Goal: Information Seeking & Learning: Find specific fact

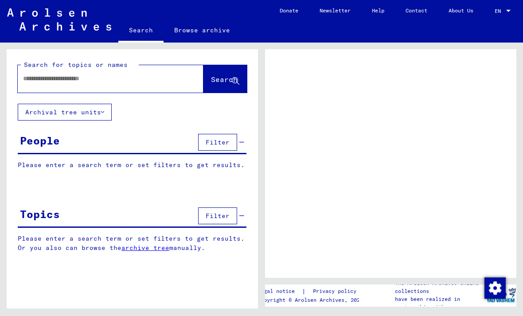
click at [138, 77] on input "text" at bounding box center [102, 78] width 159 height 9
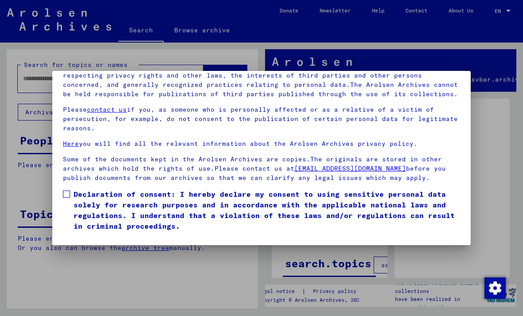
scroll to position [94, 0]
click at [65, 191] on span at bounding box center [66, 194] width 7 height 7
click at [93, 236] on button "I agree" at bounding box center [84, 244] width 43 height 17
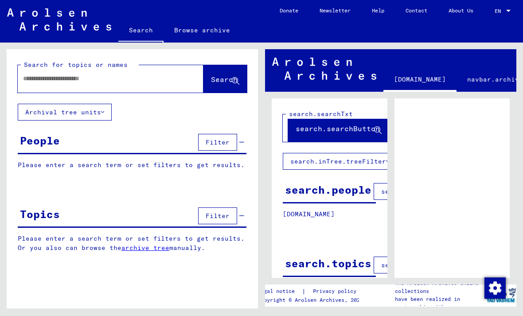
click at [153, 79] on input "text" at bounding box center [102, 78] width 159 height 9
type input "**********"
click at [215, 83] on span "Search" at bounding box center [224, 79] width 27 height 9
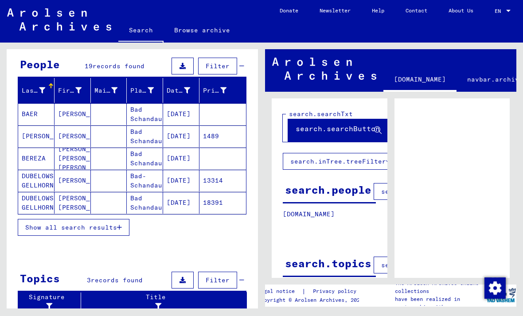
scroll to position [78, 0]
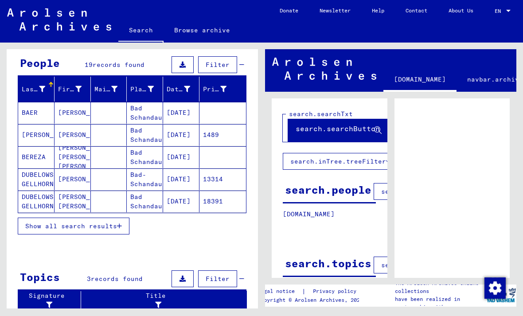
click at [45, 223] on span "Show all search results" at bounding box center [71, 226] width 92 height 8
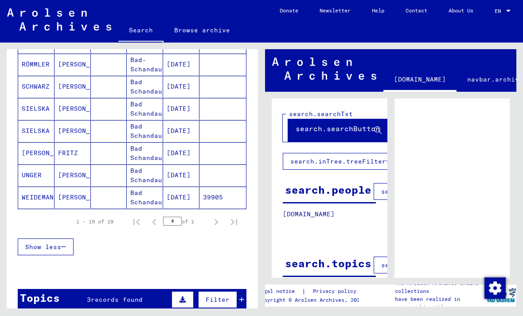
scroll to position [394, 0]
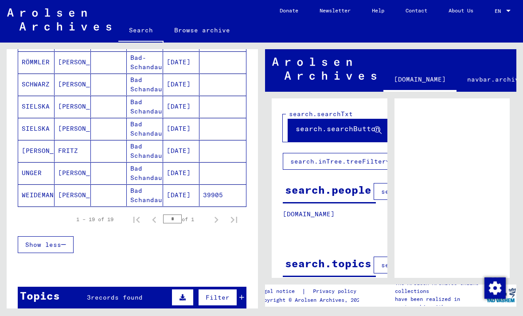
click at [195, 108] on mat-cell "[DATE]" at bounding box center [181, 107] width 36 height 22
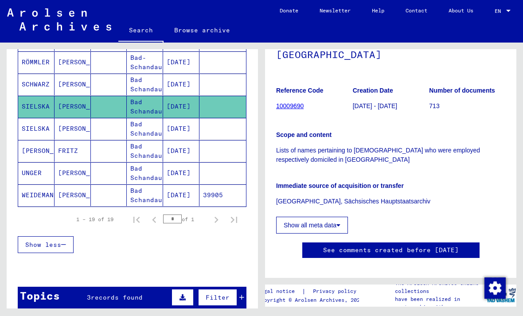
scroll to position [138, 0]
click at [291, 102] on link "10009690" at bounding box center [289, 105] width 27 height 7
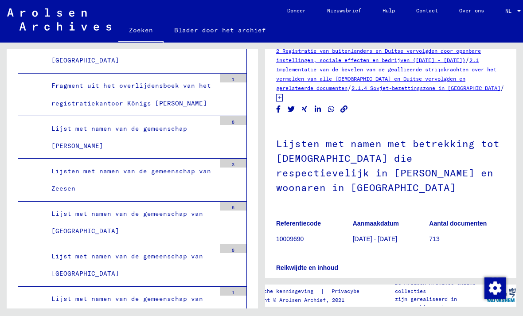
scroll to position [3172, 0]
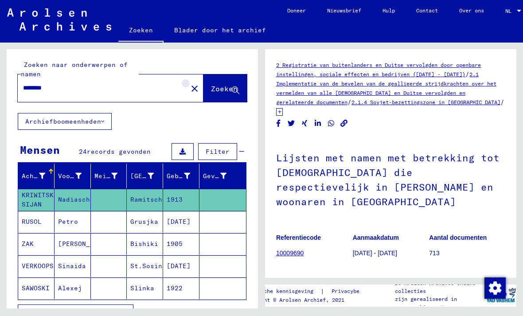
click at [192, 83] on mat-icon "close" at bounding box center [194, 88] width 11 height 11
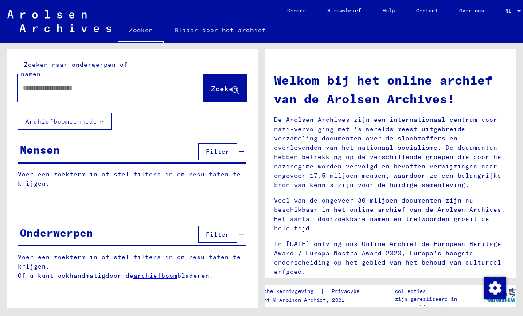
click at [149, 88] on input "text" at bounding box center [100, 87] width 154 height 9
type input "**********"
click at [225, 85] on span "Zoeken" at bounding box center [224, 88] width 27 height 9
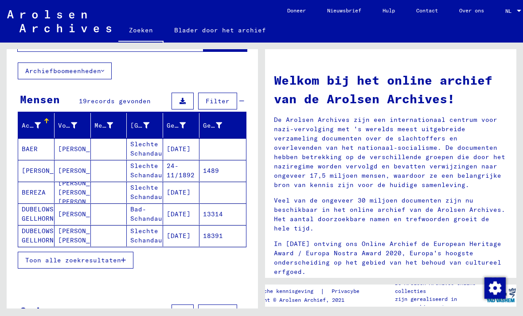
scroll to position [51, 0]
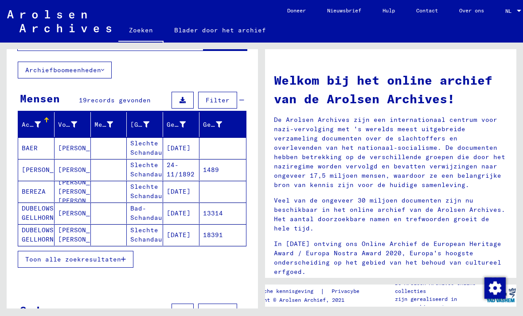
click at [109, 258] on span "Toon alle zoekresultaten" at bounding box center [73, 259] width 96 height 8
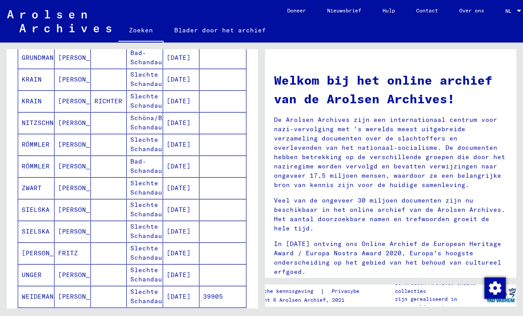
scroll to position [301, 0]
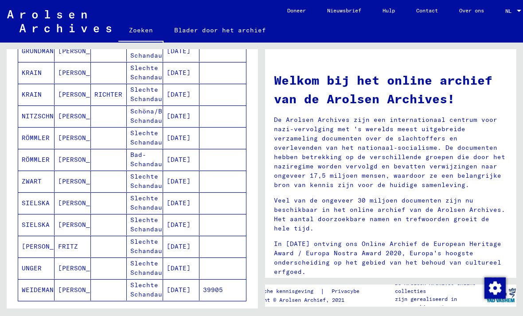
click at [71, 200] on mat-cell "[PERSON_NAME]" at bounding box center [73, 202] width 36 height 21
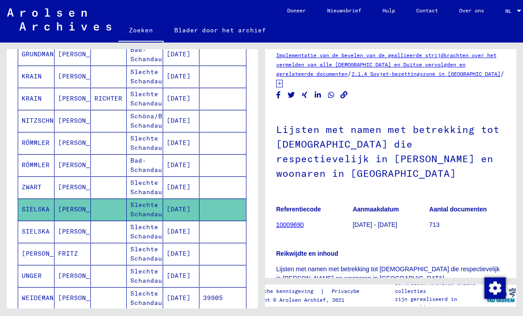
scroll to position [32, 0]
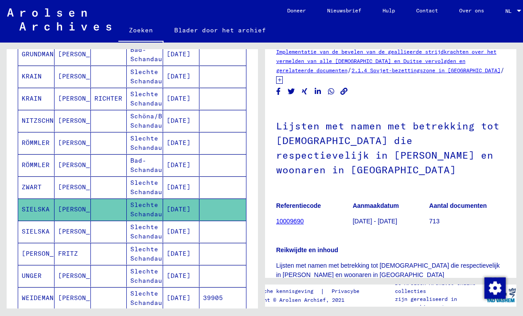
click at [292, 218] on link "10009690" at bounding box center [289, 221] width 27 height 7
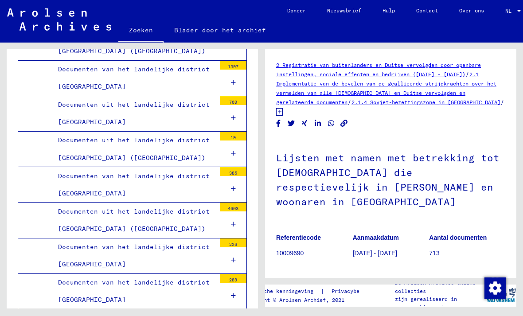
scroll to position [8361, 0]
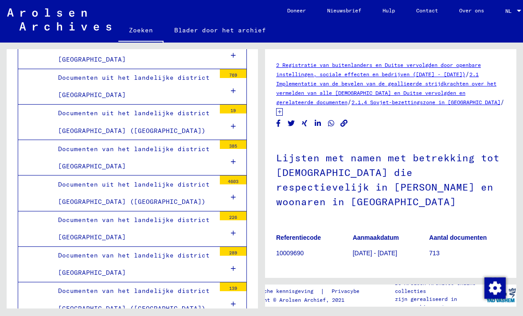
scroll to position [8386, 0]
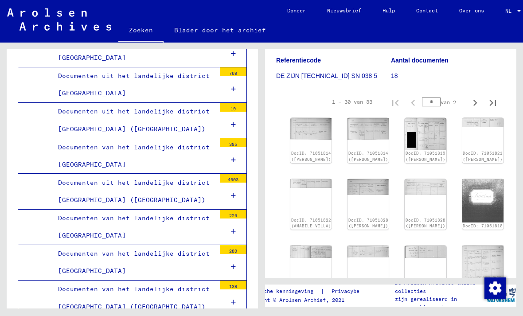
scroll to position [157, 0]
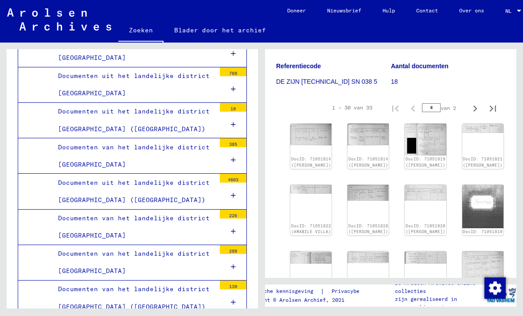
click at [305, 156] on link "DocID: 71051814 ([PERSON_NAME])" at bounding box center [311, 161] width 40 height 11
